Goal: Information Seeking & Learning: Find contact information

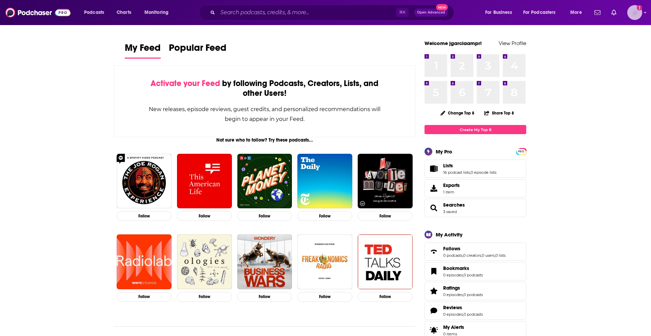
click at [644, 12] on icon "Show profile menu" at bounding box center [645, 13] width 3 height 4
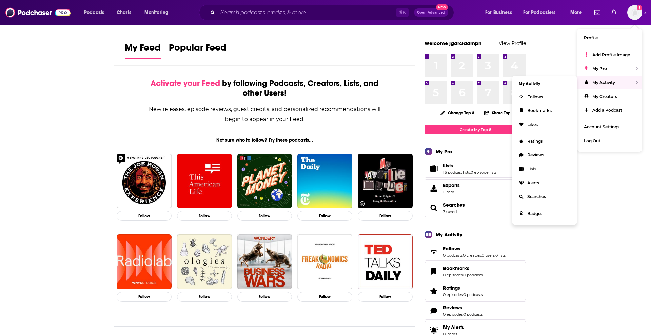
click at [557, 85] on li "My Activity" at bounding box center [544, 84] width 65 height 12
click at [545, 167] on link "Lists" at bounding box center [544, 169] width 65 height 14
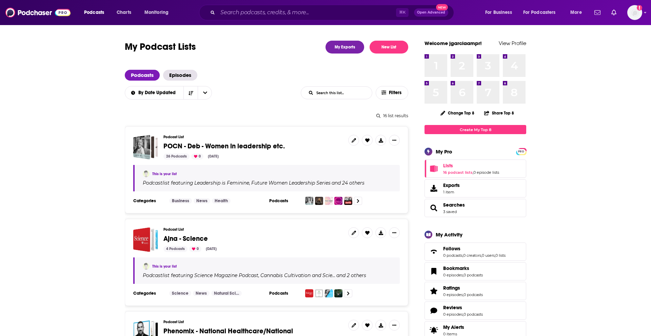
click at [240, 147] on span "POCN - Deb - Women in leadership etc." at bounding box center [223, 146] width 121 height 8
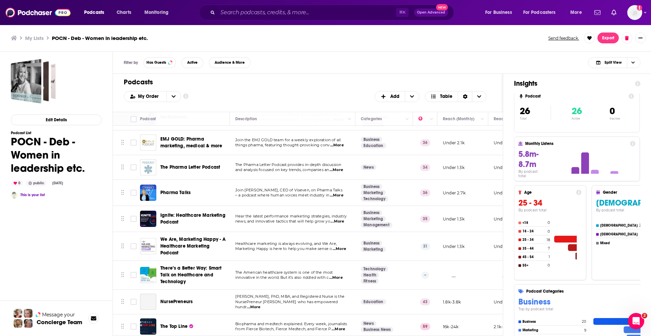
scroll to position [490, 0]
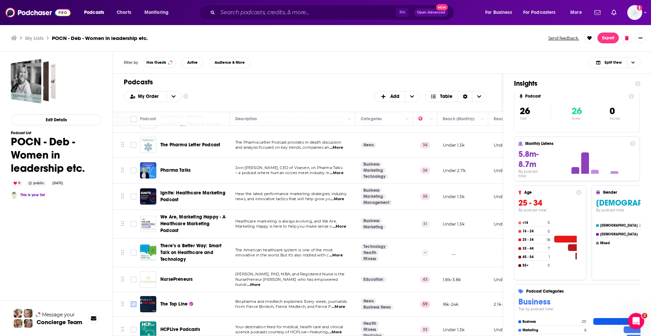
click at [134, 301] on input "Toggle select row" at bounding box center [134, 304] width 6 height 6
checkbox input "true"
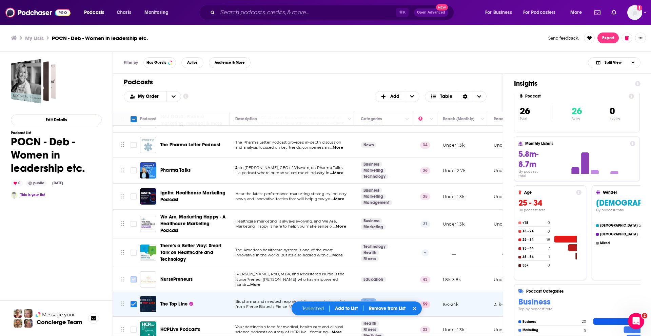
click at [131, 277] on input "Toggle select row" at bounding box center [134, 280] width 6 height 6
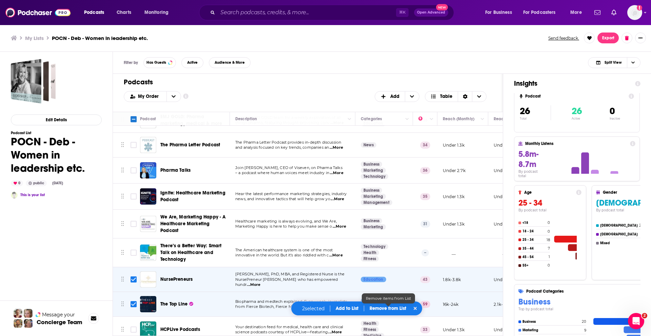
click at [391, 310] on p "Remove from List" at bounding box center [388, 309] width 37 height 6
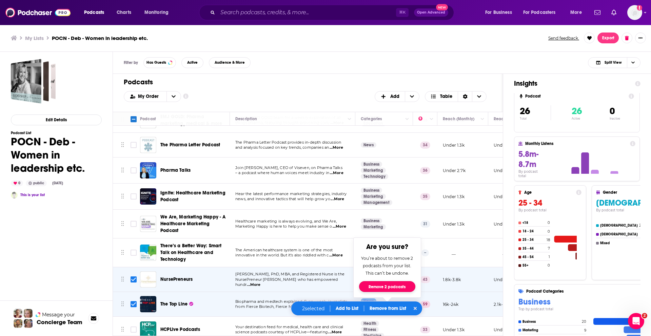
click at [388, 288] on button "Remove 2 podcasts" at bounding box center [387, 286] width 56 height 11
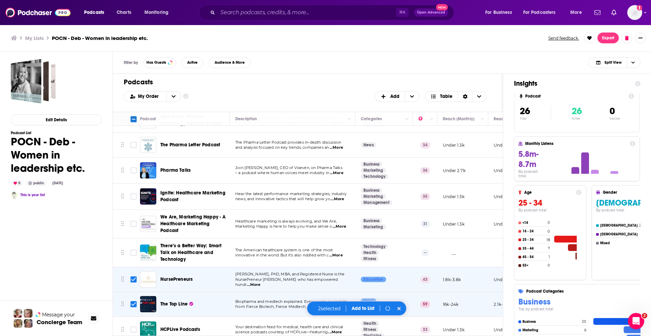
checkbox input "false"
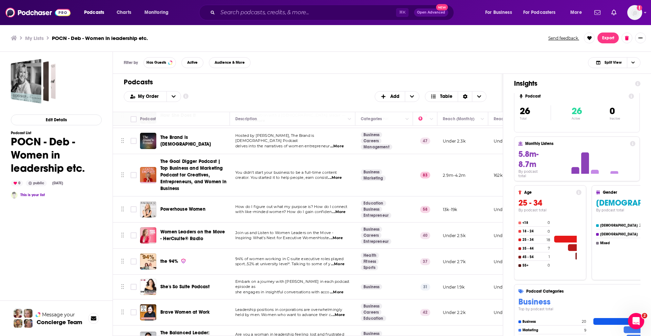
scroll to position [0, 0]
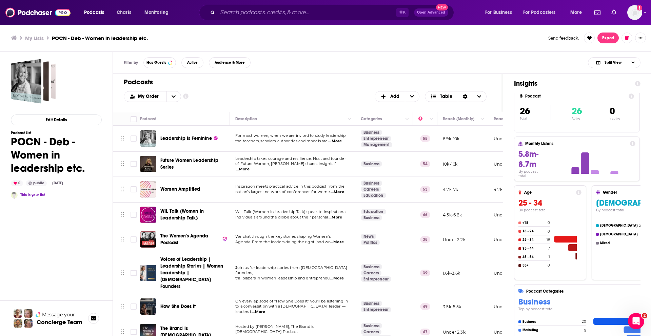
click at [182, 139] on span "Leadership is Feminine" at bounding box center [186, 139] width 52 height 6
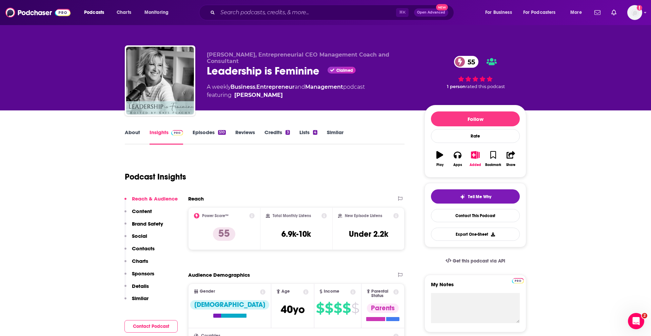
click at [148, 247] on p "Contacts" at bounding box center [143, 248] width 23 height 6
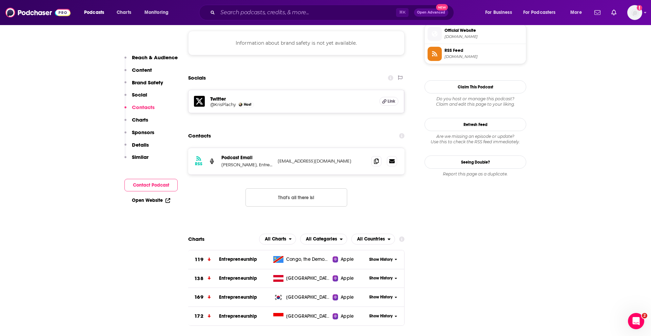
scroll to position [614, 0]
click at [374, 158] on icon at bounding box center [376, 160] width 5 height 5
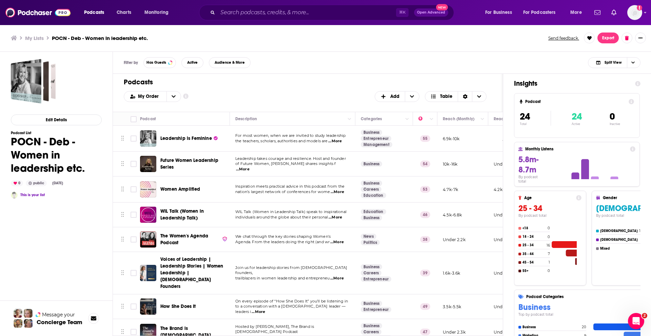
click at [183, 163] on span "Future Women Leadership Series" at bounding box center [189, 164] width 58 height 13
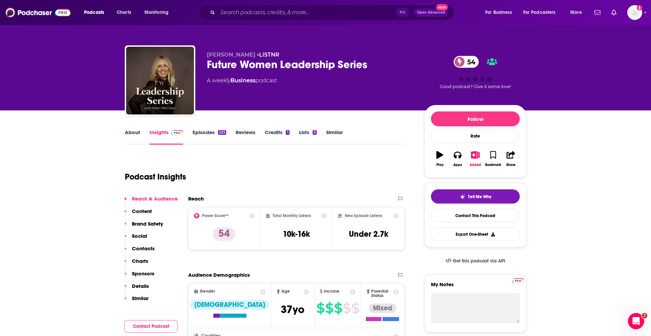
click at [145, 249] on p "Contacts" at bounding box center [143, 248] width 23 height 6
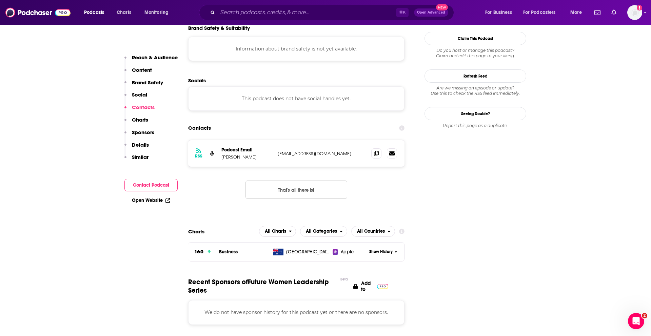
scroll to position [601, 0]
click at [378, 147] on span at bounding box center [376, 152] width 10 height 10
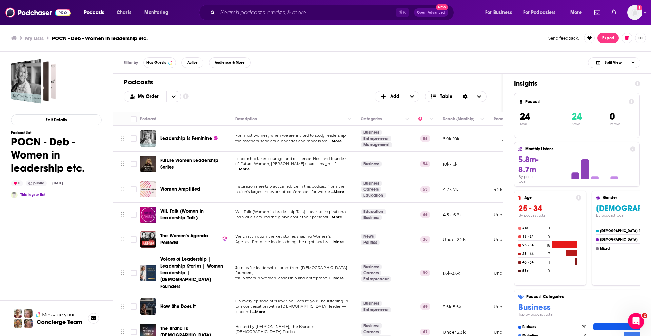
click at [181, 189] on span "Women Amplified" at bounding box center [180, 189] width 40 height 6
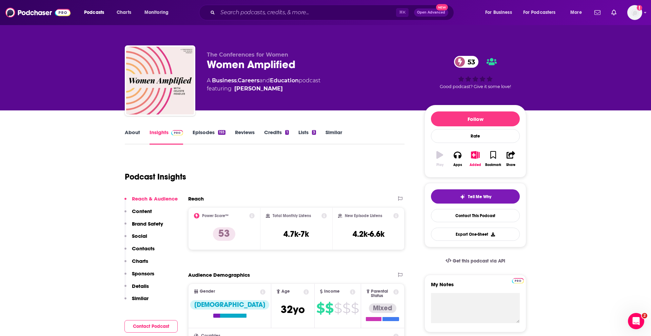
click at [144, 248] on p "Contacts" at bounding box center [143, 248] width 23 height 6
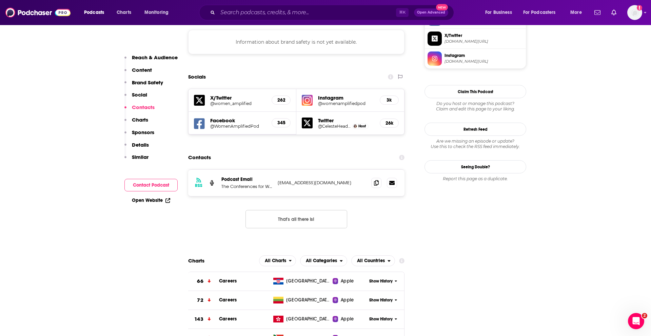
scroll to position [628, 0]
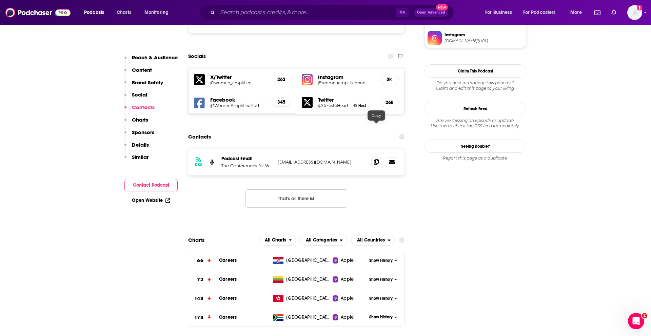
click at [377, 159] on icon at bounding box center [376, 161] width 5 height 5
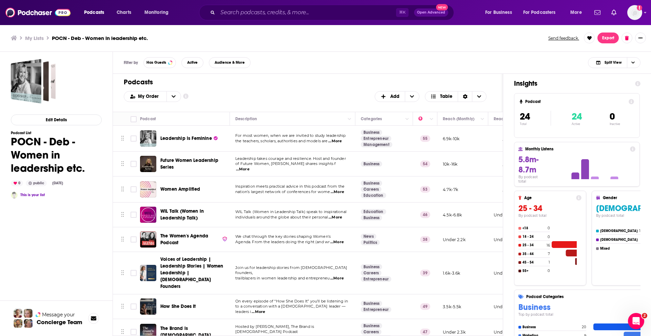
click at [185, 207] on div "WIL Talk (Women in Leadership Talk)" at bounding box center [195, 215] width 71 height 16
click at [185, 209] on span "WIL Talk (Women in Leadership Talk)" at bounding box center [181, 214] width 43 height 13
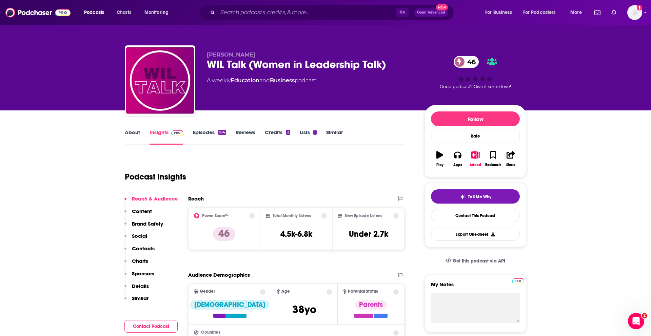
click at [148, 247] on p "Contacts" at bounding box center [143, 248] width 23 height 6
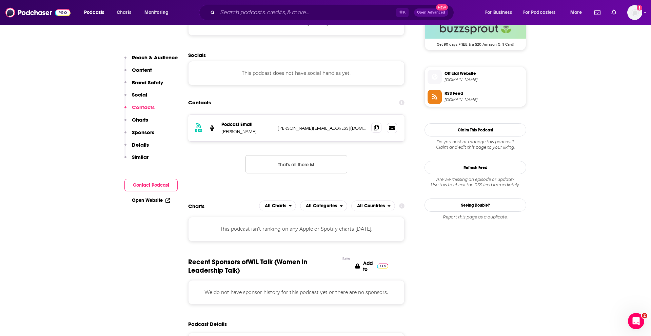
scroll to position [518, 0]
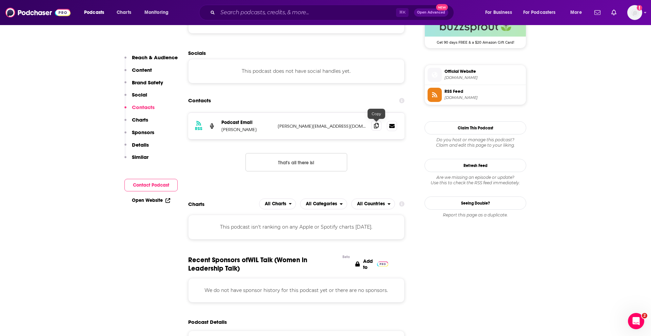
click at [376, 122] on span at bounding box center [376, 126] width 10 height 10
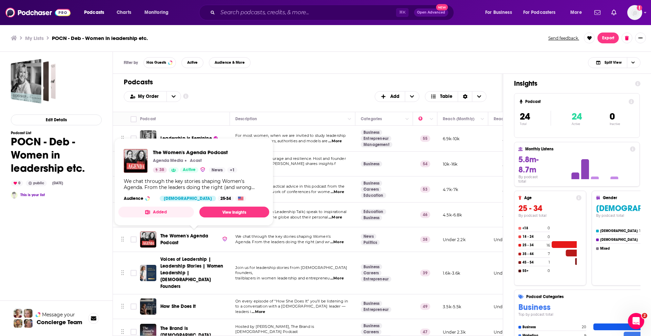
click at [177, 235] on span "The Women's Agenda Podcast" at bounding box center [184, 239] width 48 height 13
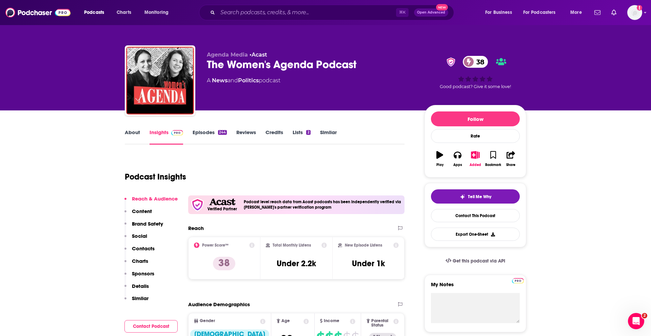
click at [146, 247] on p "Contacts" at bounding box center [143, 248] width 23 height 6
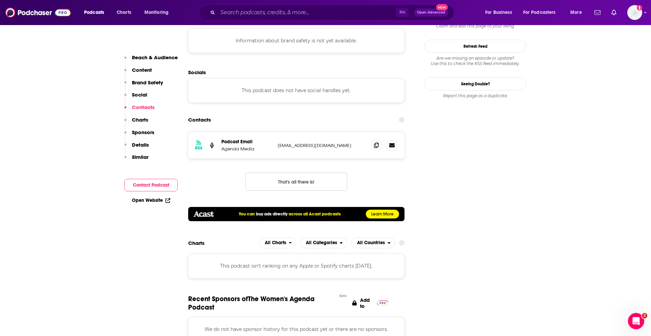
scroll to position [638, 0]
click at [382, 140] on div at bounding box center [384, 145] width 26 height 10
click at [373, 140] on span at bounding box center [376, 145] width 10 height 10
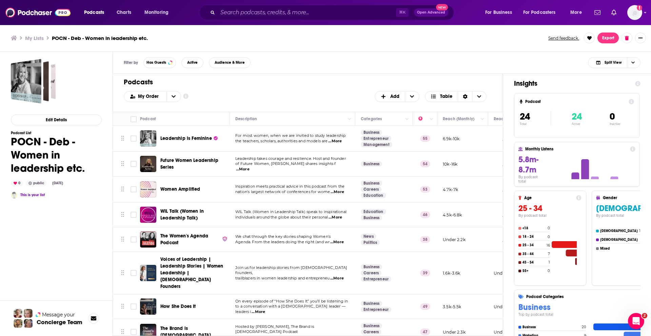
click at [182, 267] on span "Voices of Leadership | Leadership Stories | Women Leadership | [DEMOGRAPHIC_DAT…" at bounding box center [191, 273] width 63 height 33
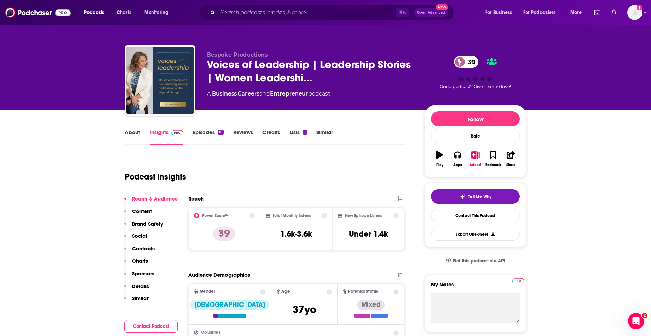
click at [146, 243] on button "Social" at bounding box center [135, 239] width 23 height 13
click at [147, 247] on p "Contacts" at bounding box center [143, 248] width 23 height 6
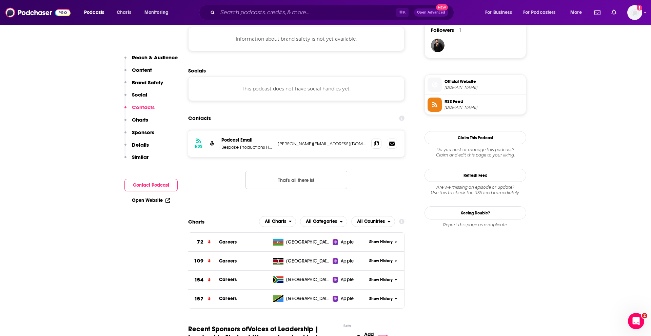
scroll to position [518, 0]
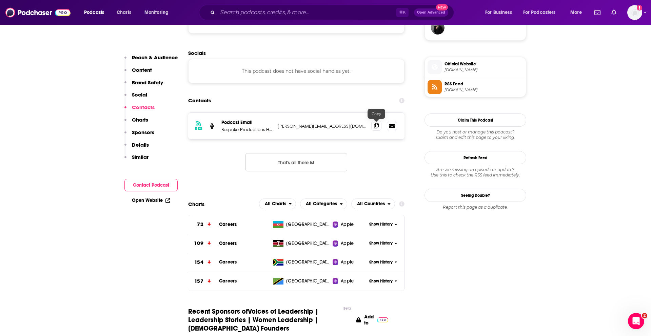
click at [377, 125] on icon at bounding box center [376, 125] width 5 height 5
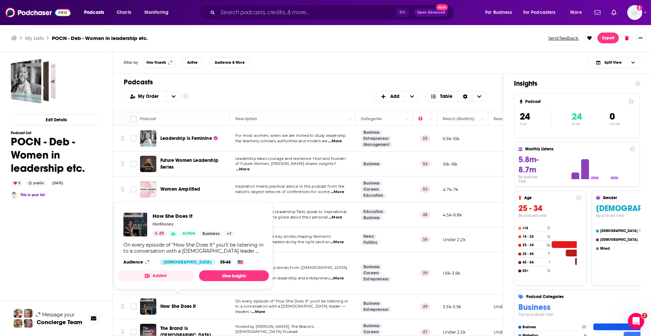
click at [184, 304] on span "How She Does It" at bounding box center [178, 307] width 36 height 6
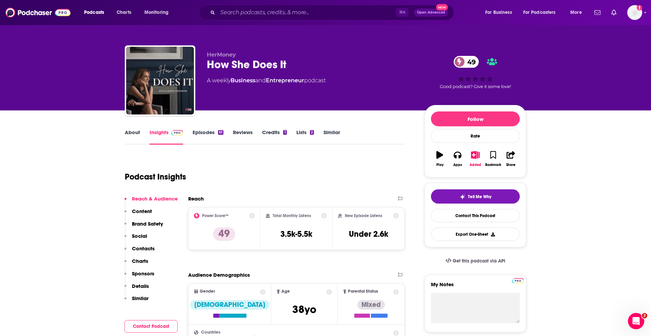
click at [146, 252] on p "Contacts" at bounding box center [143, 248] width 23 height 6
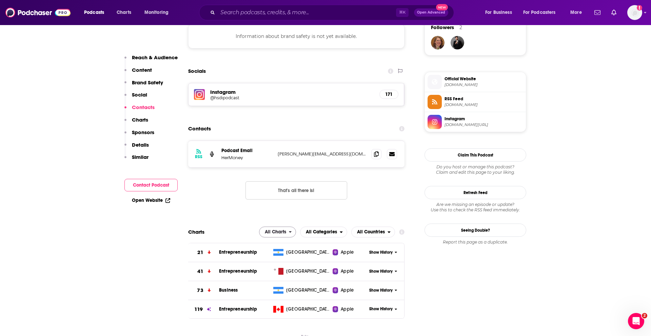
scroll to position [532, 0]
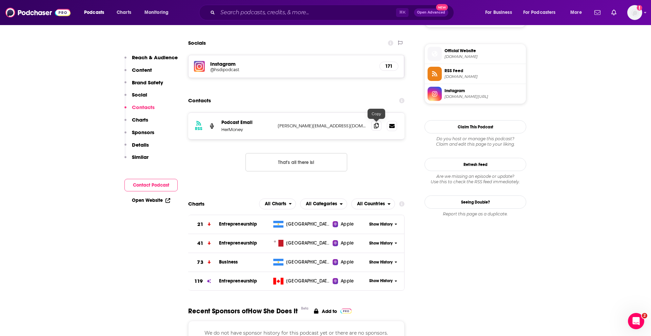
click at [374, 125] on icon at bounding box center [376, 125] width 5 height 5
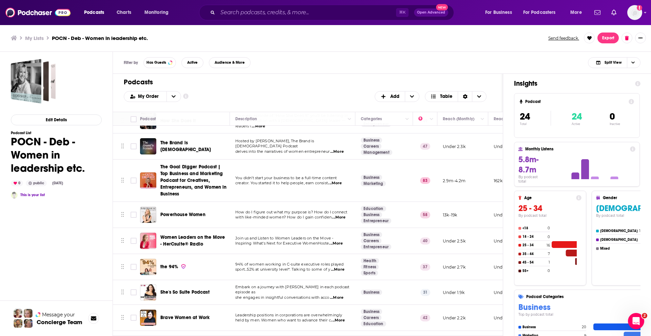
scroll to position [185, 0]
click at [195, 140] on span "The Brand is [DEMOGRAPHIC_DATA]" at bounding box center [185, 146] width 51 height 13
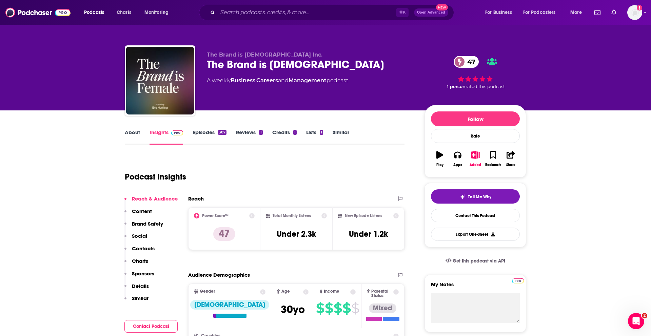
click at [147, 250] on p "Contacts" at bounding box center [143, 248] width 23 height 6
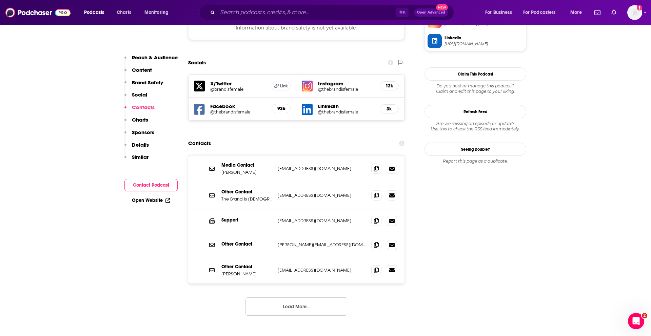
scroll to position [653, 0]
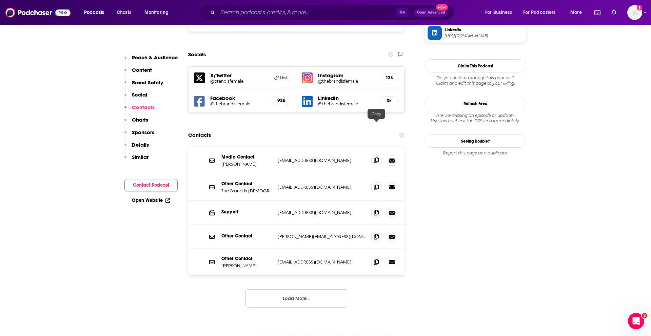
click at [374, 155] on span at bounding box center [376, 160] width 10 height 10
click at [378, 158] on icon at bounding box center [376, 160] width 5 height 5
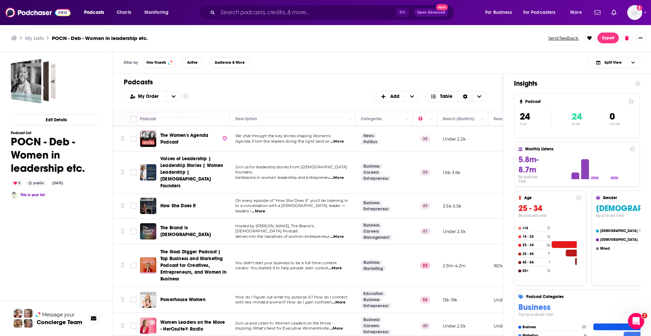
scroll to position [154, 0]
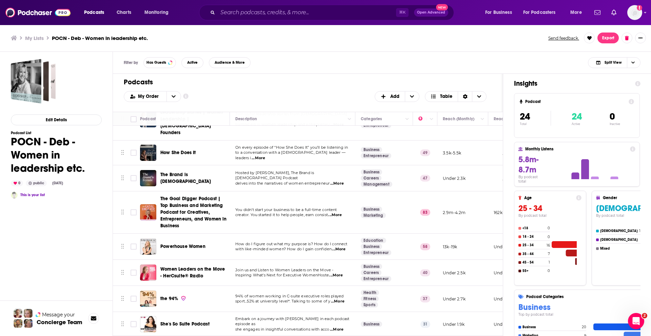
click at [191, 200] on span "The Goal Digger Podcast | Top Business and Marketing Podcast for Creatives, Ent…" at bounding box center [193, 212] width 66 height 33
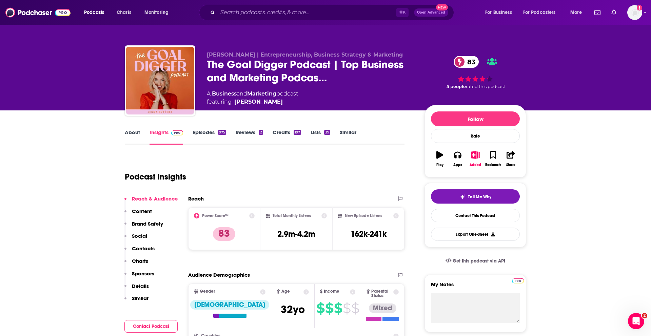
click at [147, 249] on p "Contacts" at bounding box center [143, 248] width 23 height 6
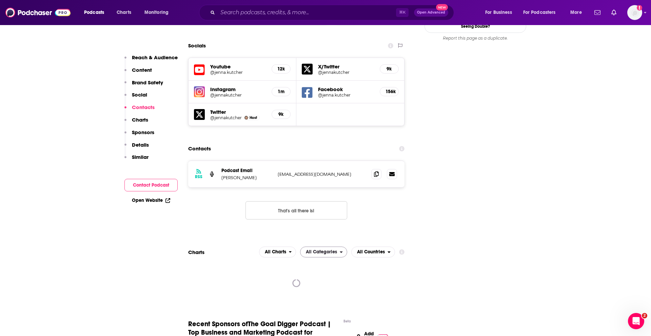
scroll to position [773, 0]
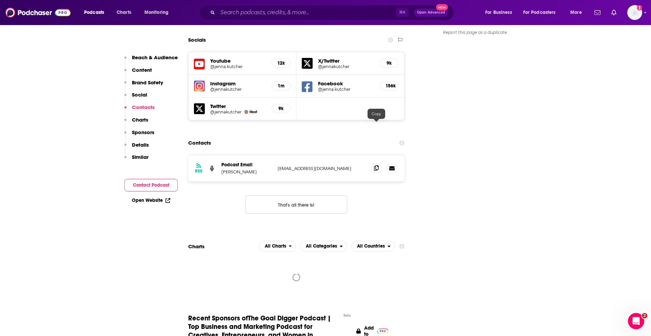
click at [377, 165] on icon at bounding box center [376, 167] width 5 height 5
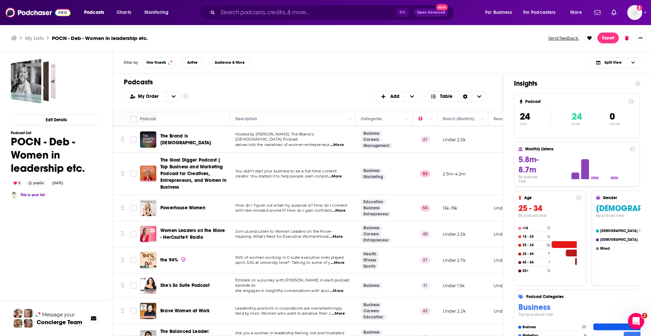
scroll to position [206, 0]
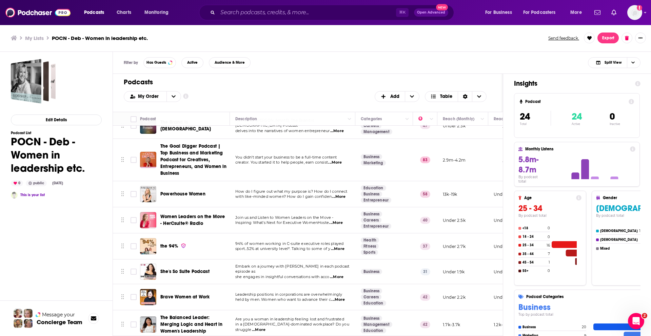
click at [200, 191] on span "Powerhouse Women" at bounding box center [182, 194] width 45 height 6
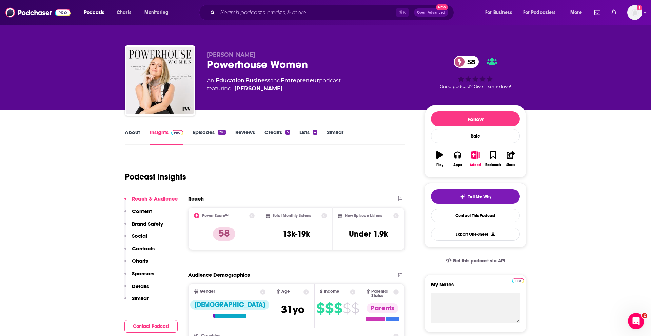
click at [144, 252] on p "Contacts" at bounding box center [143, 248] width 23 height 6
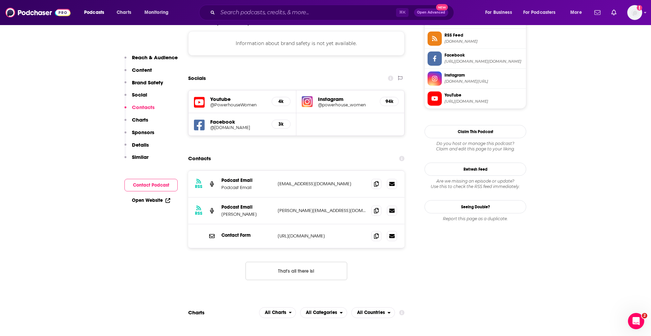
scroll to position [644, 0]
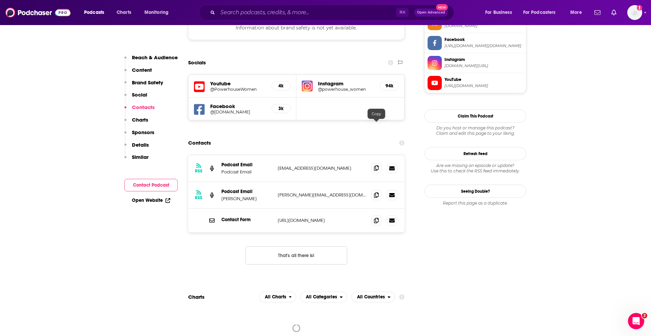
click at [376, 165] on icon at bounding box center [376, 167] width 5 height 5
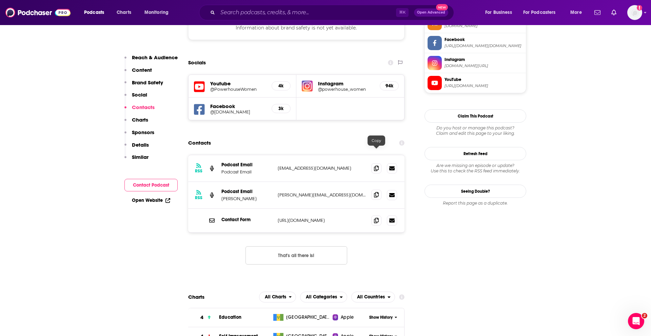
click at [377, 192] on icon at bounding box center [376, 194] width 5 height 5
click at [379, 215] on span at bounding box center [376, 220] width 10 height 10
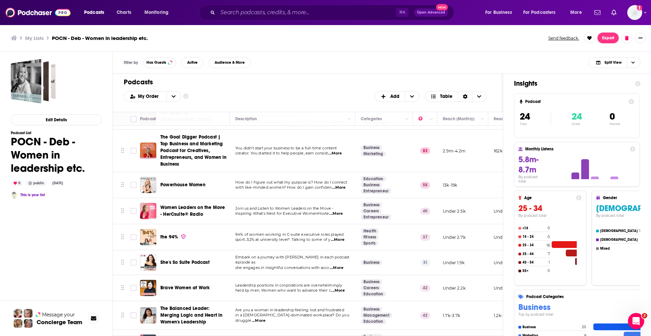
scroll to position [223, 0]
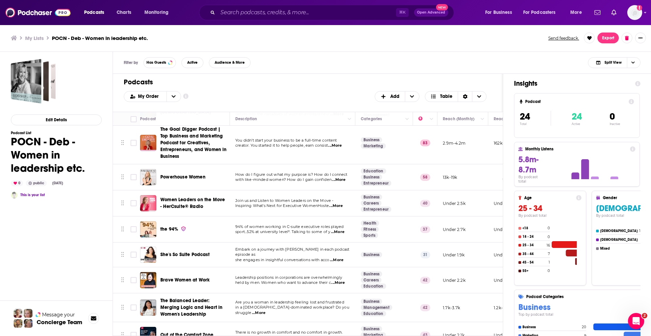
click at [202, 197] on span "Women Leaders on the Move - HerCsuite® Radio" at bounding box center [192, 203] width 64 height 13
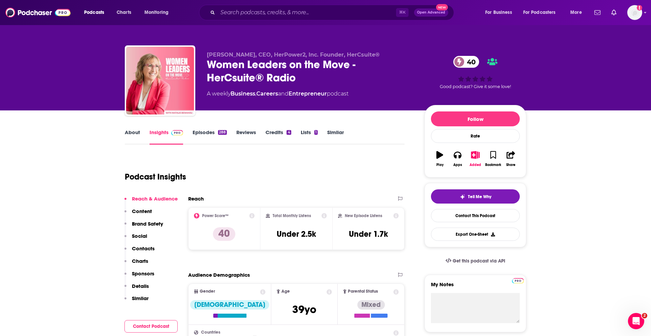
click at [146, 250] on p "Contacts" at bounding box center [143, 248] width 23 height 6
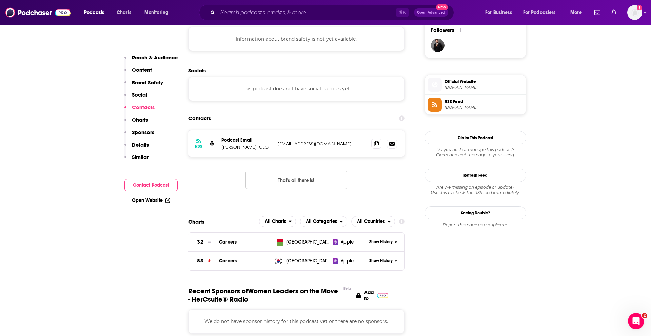
scroll to position [518, 0]
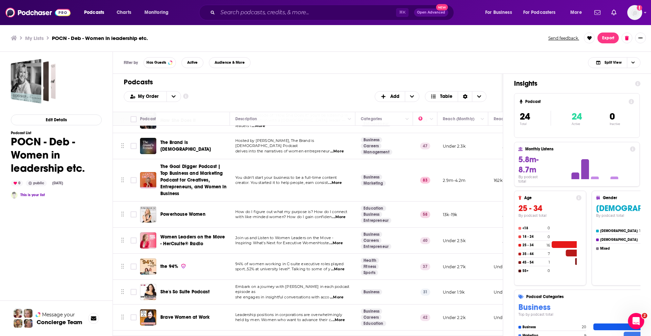
scroll to position [192, 0]
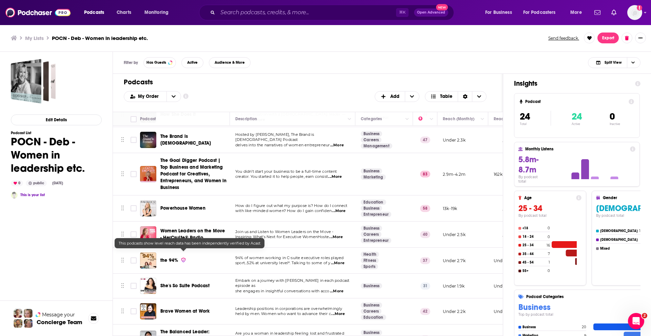
click at [176, 258] on span "the 94%" at bounding box center [169, 261] width 18 height 6
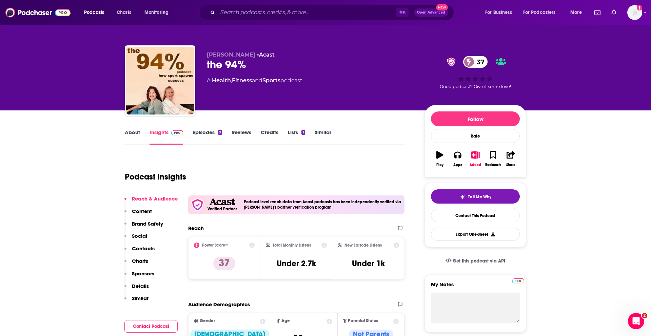
click at [145, 246] on p "Contacts" at bounding box center [143, 248] width 23 height 6
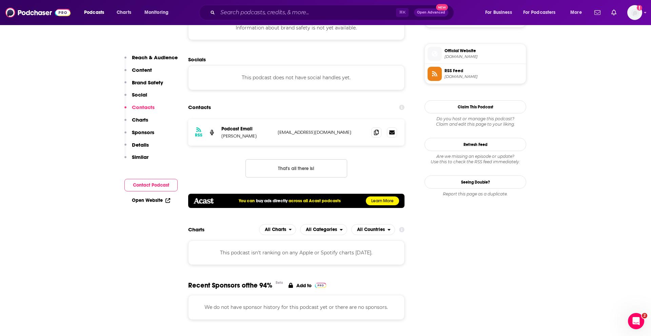
scroll to position [546, 0]
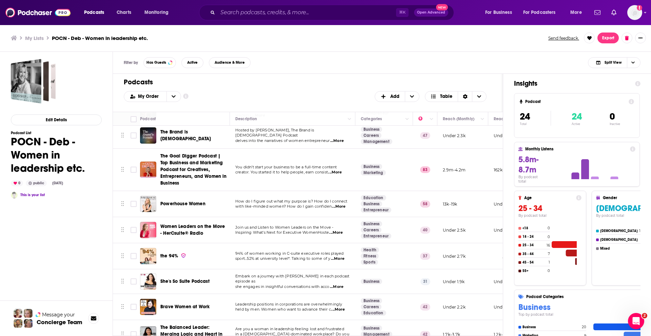
scroll to position [228, 0]
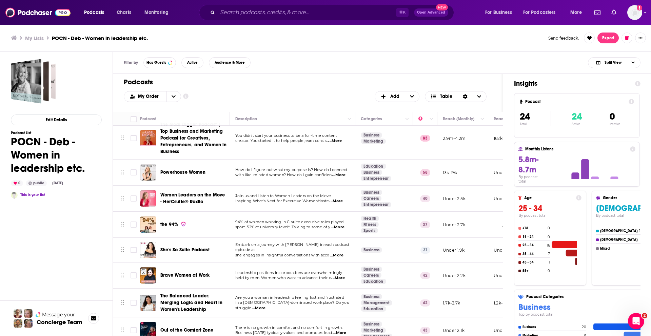
click at [190, 247] on span "She's So Suite Podcast" at bounding box center [184, 250] width 49 height 6
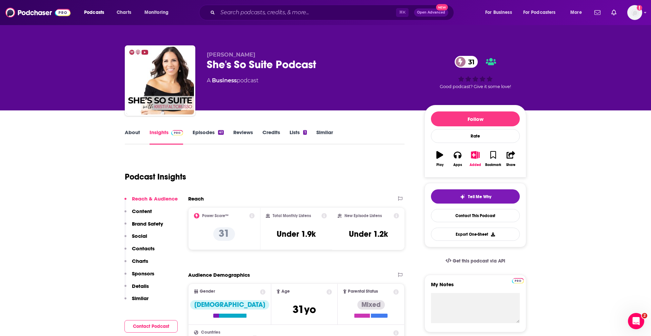
click at [149, 246] on p "Contacts" at bounding box center [143, 248] width 23 height 6
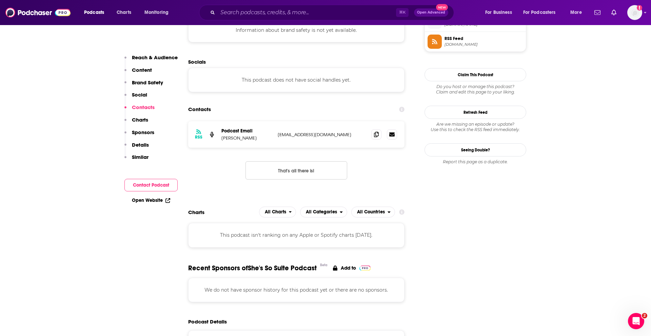
scroll to position [518, 0]
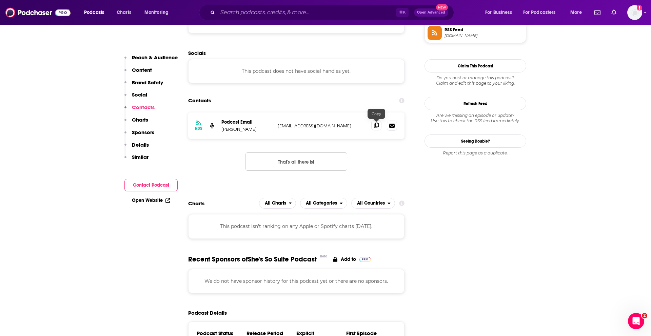
click at [375, 128] on span at bounding box center [376, 125] width 10 height 10
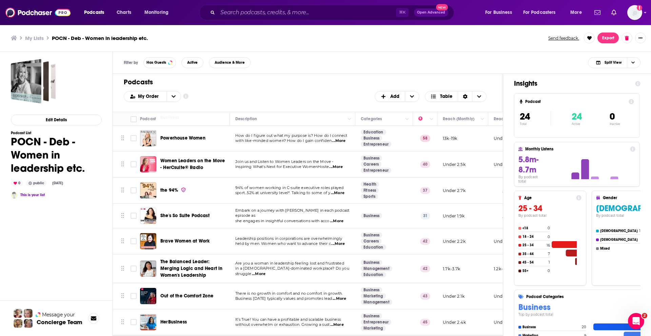
scroll to position [262, 0]
click at [196, 238] on span "Brave Women at Work" at bounding box center [184, 241] width 49 height 6
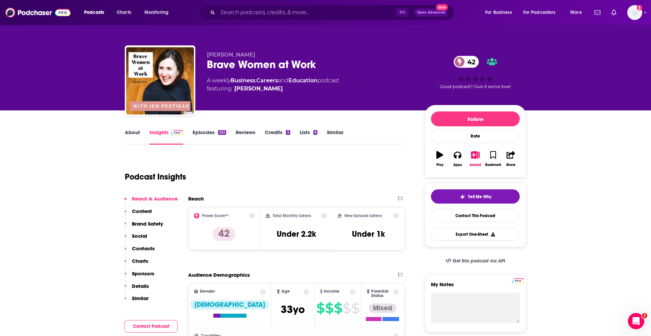
click at [146, 248] on p "Contacts" at bounding box center [143, 248] width 23 height 6
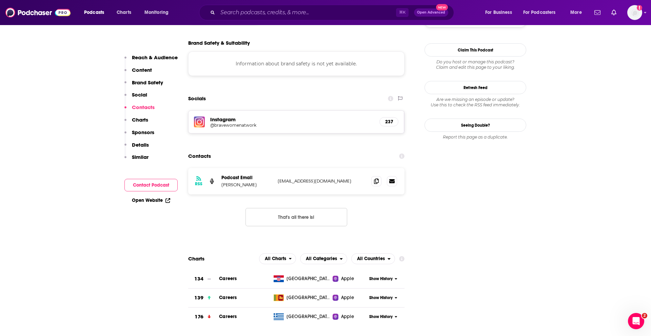
scroll to position [622, 0]
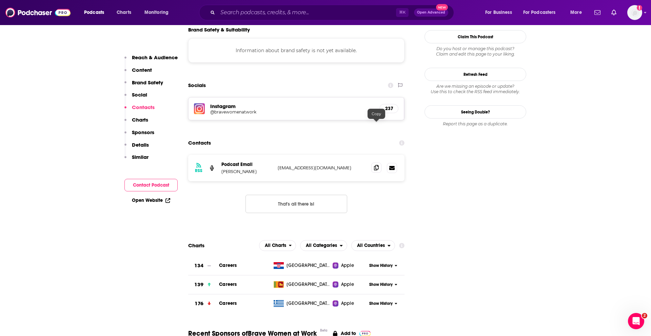
click at [372, 163] on span at bounding box center [376, 168] width 10 height 10
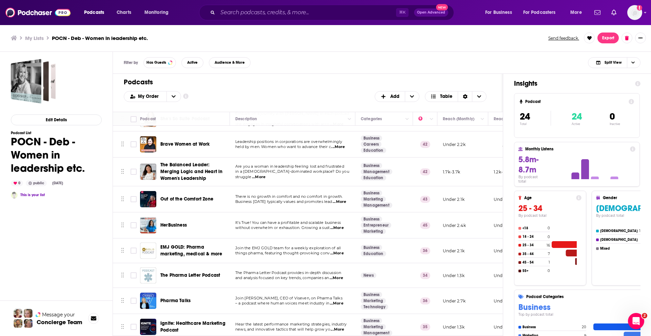
scroll to position [356, 0]
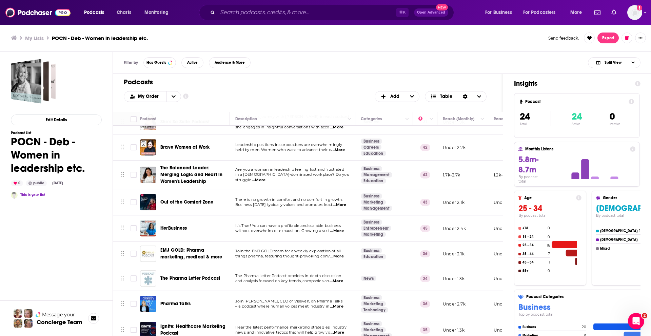
click at [191, 167] on span "The Balanced Leader: Merging Logic and Heart in Women's Leadership" at bounding box center [191, 174] width 62 height 19
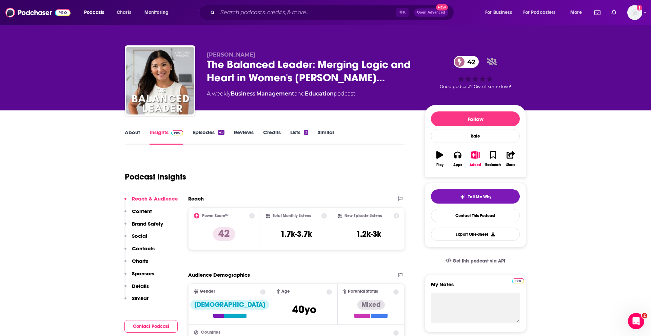
click at [142, 246] on p "Contacts" at bounding box center [143, 248] width 23 height 6
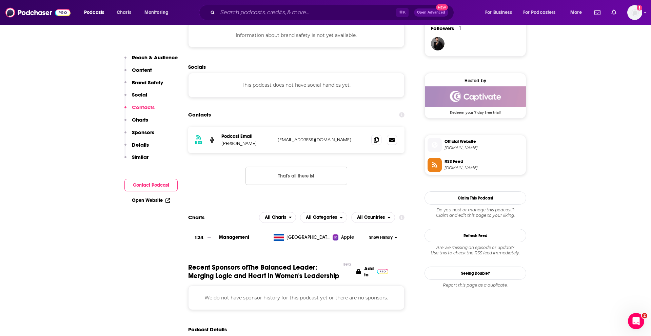
scroll to position [517, 0]
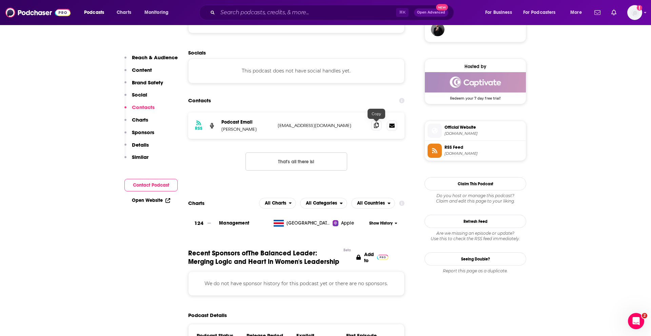
click at [378, 127] on icon at bounding box center [376, 125] width 5 height 5
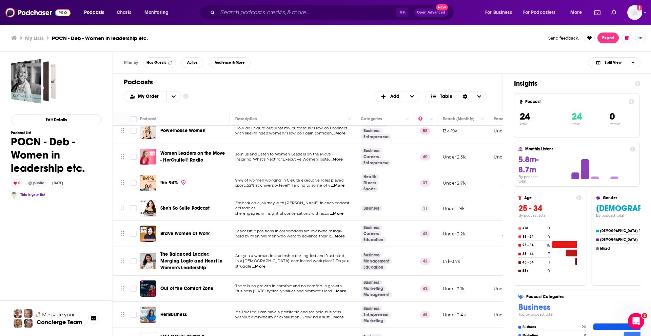
scroll to position [356, 0]
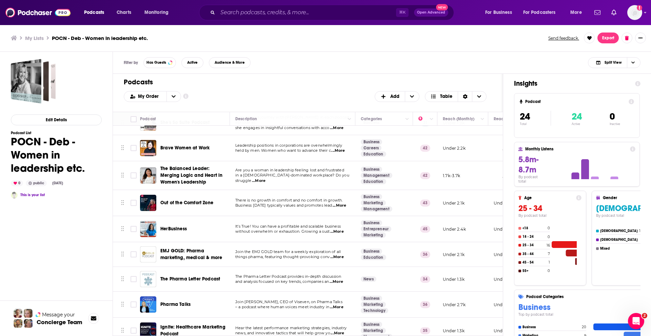
click at [203, 195] on div "Out of the Comfort Zone" at bounding box center [195, 203] width 71 height 16
click at [203, 200] on span "Out of the Comfort Zone" at bounding box center [186, 203] width 53 height 6
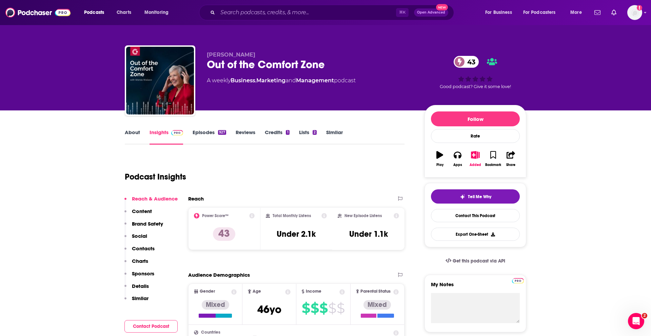
click at [145, 250] on p "Contacts" at bounding box center [143, 248] width 23 height 6
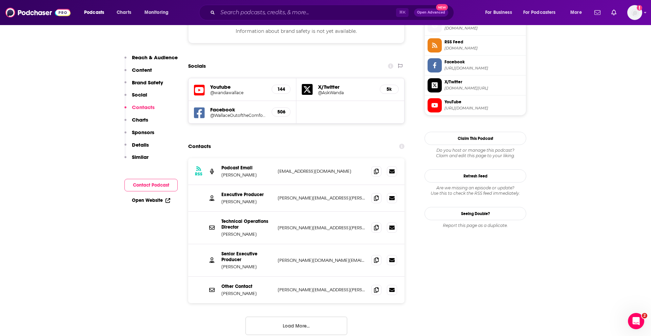
scroll to position [637, 0]
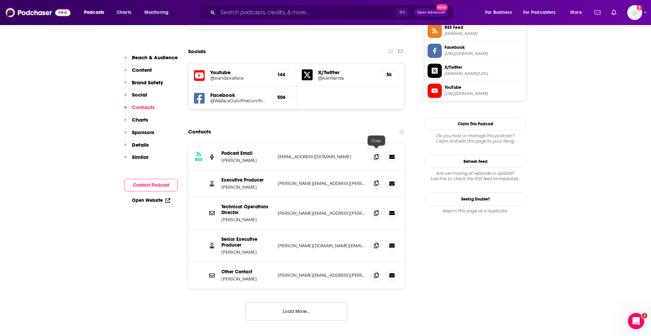
click at [379, 178] on span at bounding box center [376, 183] width 10 height 10
click at [378, 243] on icon at bounding box center [376, 245] width 5 height 5
click at [380, 240] on span at bounding box center [376, 245] width 10 height 10
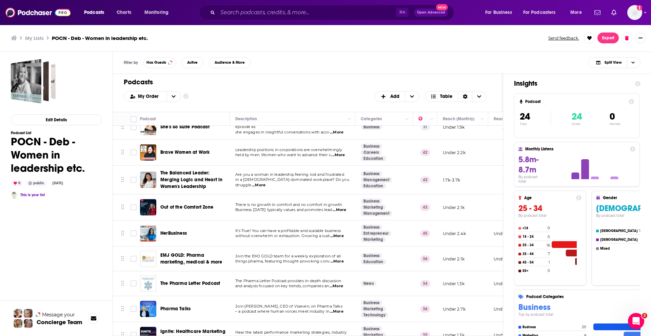
scroll to position [360, 0]
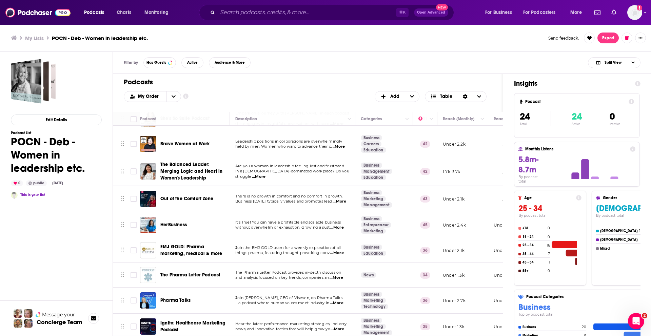
click at [179, 222] on span "HerBusiness" at bounding box center [173, 225] width 26 height 7
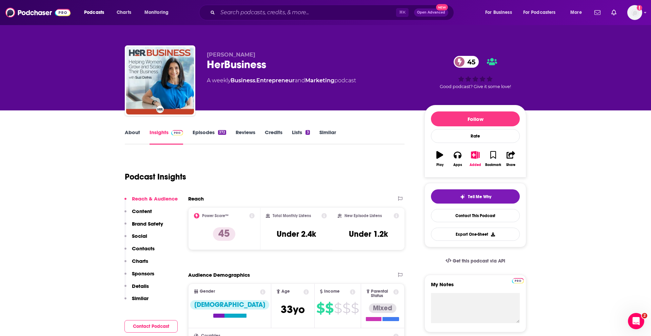
click at [143, 250] on p "Contacts" at bounding box center [143, 248] width 23 height 6
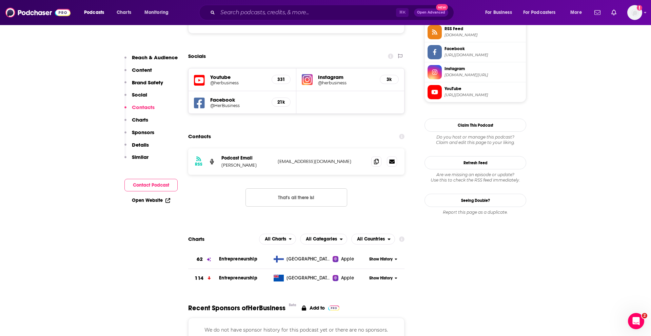
scroll to position [637, 0]
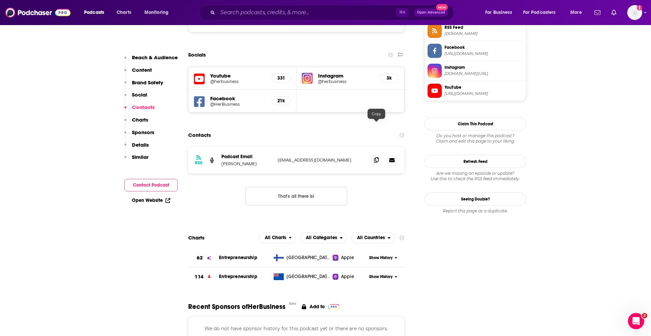
click at [380, 155] on span at bounding box center [376, 160] width 10 height 10
click at [378, 157] on icon at bounding box center [376, 159] width 5 height 5
